Goal: Check status: Check status

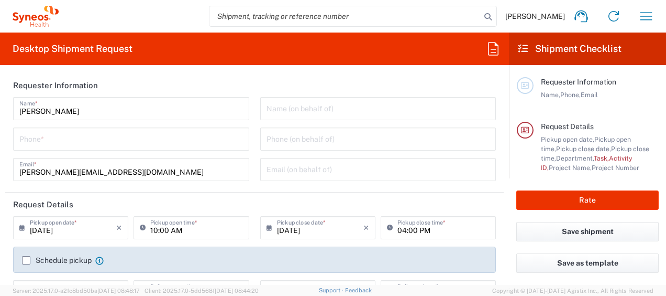
type input "4510"
type input "[GEOGRAPHIC_DATA]"
type input "Syneos Health Germany GMBH"
click at [642, 13] on icon "button" at bounding box center [647, 16] width 12 height 8
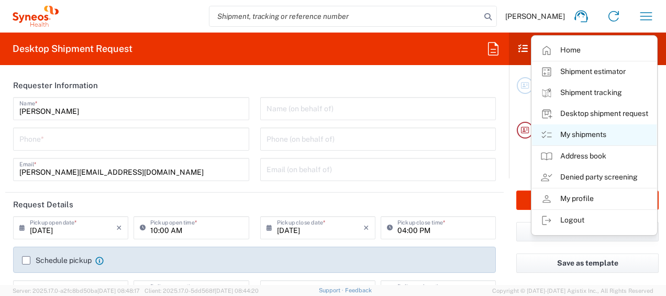
click at [586, 134] on link "My shipments" at bounding box center [594, 134] width 125 height 21
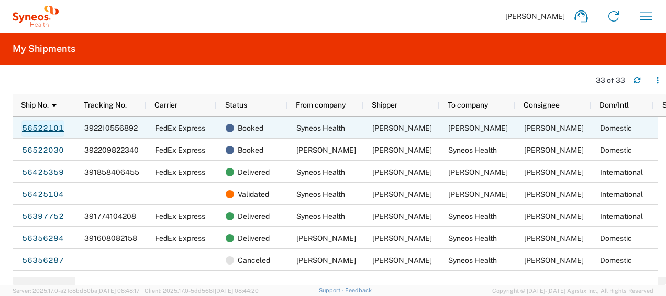
click at [44, 128] on link "56522101" at bounding box center [42, 128] width 43 height 17
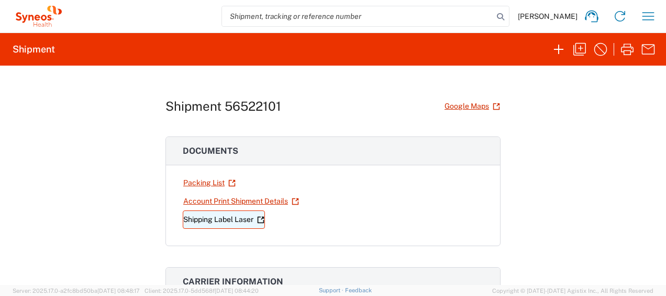
click at [211, 218] on link "Shipping Label Laser" at bounding box center [224, 219] width 82 height 18
